Goal: Transaction & Acquisition: Purchase product/service

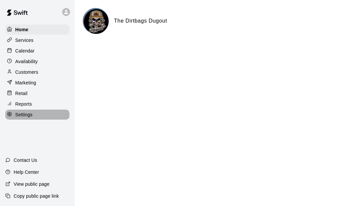
click at [24, 117] on p "Settings" at bounding box center [23, 114] width 17 height 7
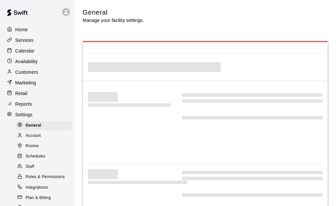
scroll to position [1493, 0]
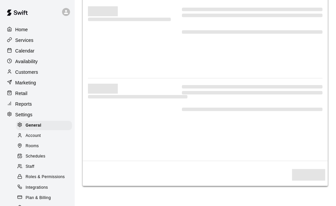
select select "**"
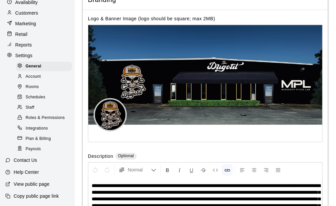
scroll to position [1578, 0]
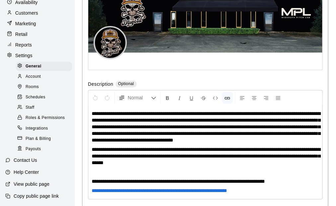
click at [25, 152] on div at bounding box center [21, 149] width 8 height 6
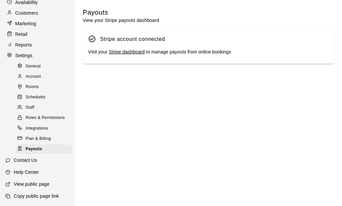
click at [118, 53] on link "Stripe dashboard" at bounding box center [127, 51] width 36 height 5
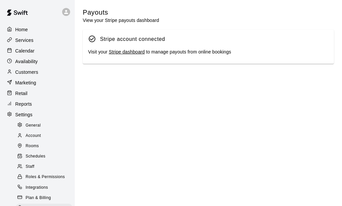
click at [33, 96] on div "Retail" at bounding box center [37, 93] width 64 height 10
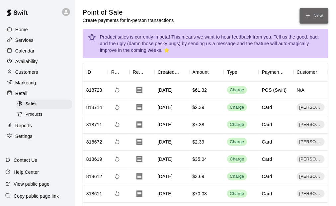
click at [316, 16] on button "New" at bounding box center [314, 16] width 29 height 16
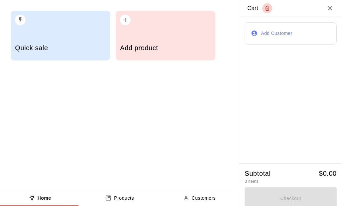
click at [141, 40] on div "Add product" at bounding box center [165, 49] width 91 height 24
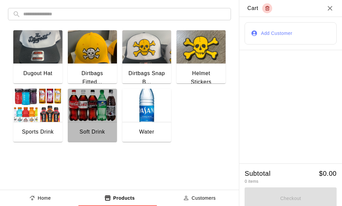
click at [94, 119] on img "button" at bounding box center [92, 105] width 49 height 33
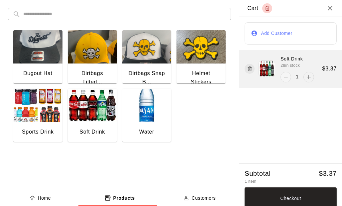
click at [306, 74] on icon "add" at bounding box center [309, 77] width 7 height 7
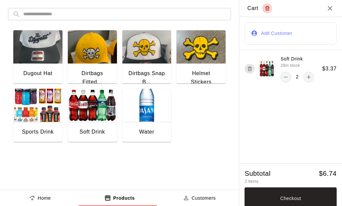
scroll to position [4, 0]
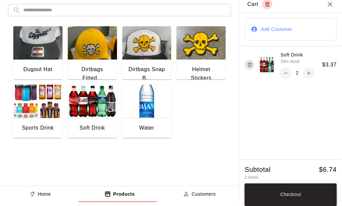
click at [292, 193] on button "Checkout" at bounding box center [291, 195] width 92 height 23
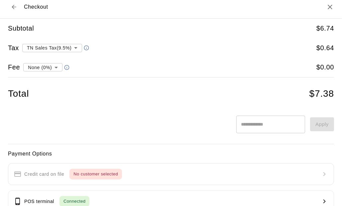
type input "**********"
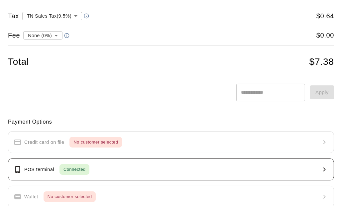
scroll to position [71, 0]
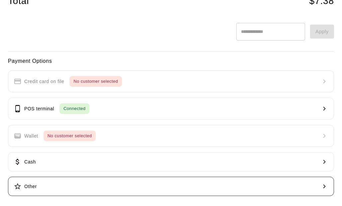
click at [74, 186] on button "Other" at bounding box center [171, 186] width 326 height 19
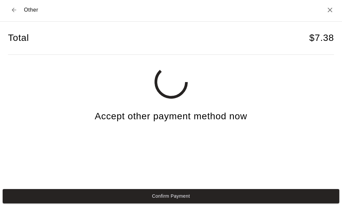
scroll to position [1, 0]
click at [15, 10] on icon "Back to checkout" at bounding box center [14, 10] width 4 height 4
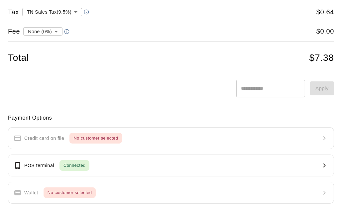
scroll to position [68, 0]
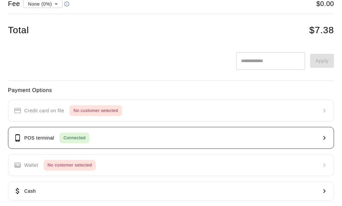
click at [108, 137] on button "POS terminal Connected" at bounding box center [171, 138] width 326 height 22
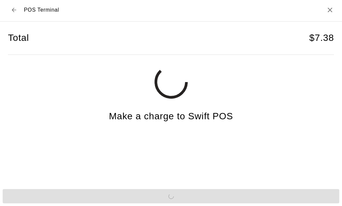
scroll to position [1, 0]
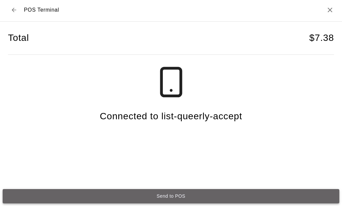
click at [178, 196] on button "Send to POS" at bounding box center [171, 196] width 337 height 14
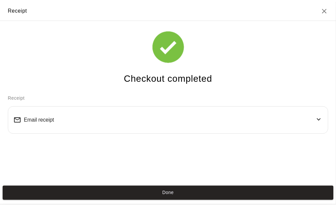
scroll to position [0, 0]
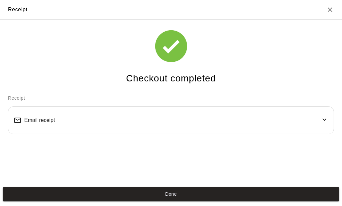
drag, startPoint x: 170, startPoint y: 194, endPoint x: 191, endPoint y: 119, distance: 77.6
click at [170, 195] on button "Done" at bounding box center [171, 194] width 337 height 14
